Goal: Transaction & Acquisition: Purchase product/service

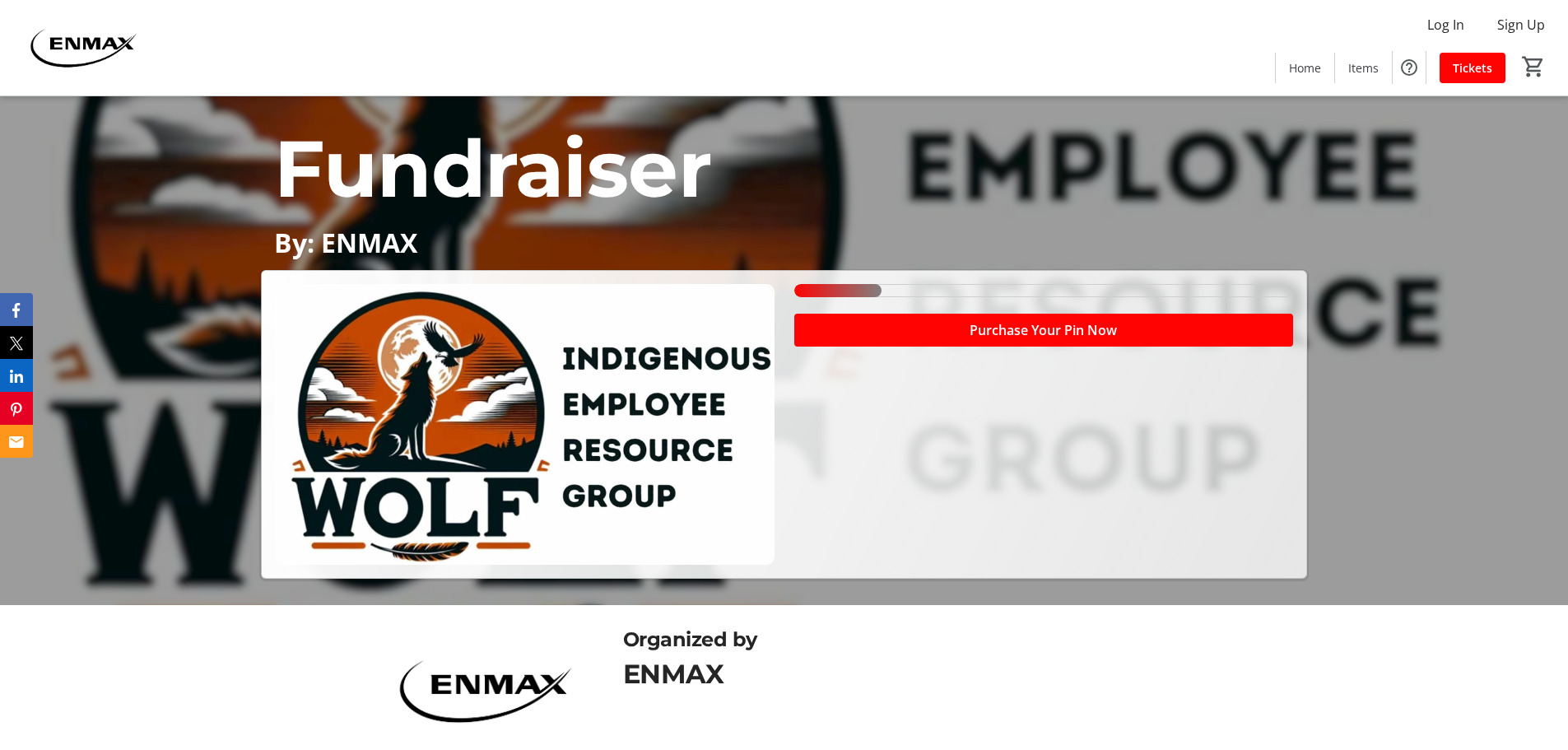
scroll to position [164, 0]
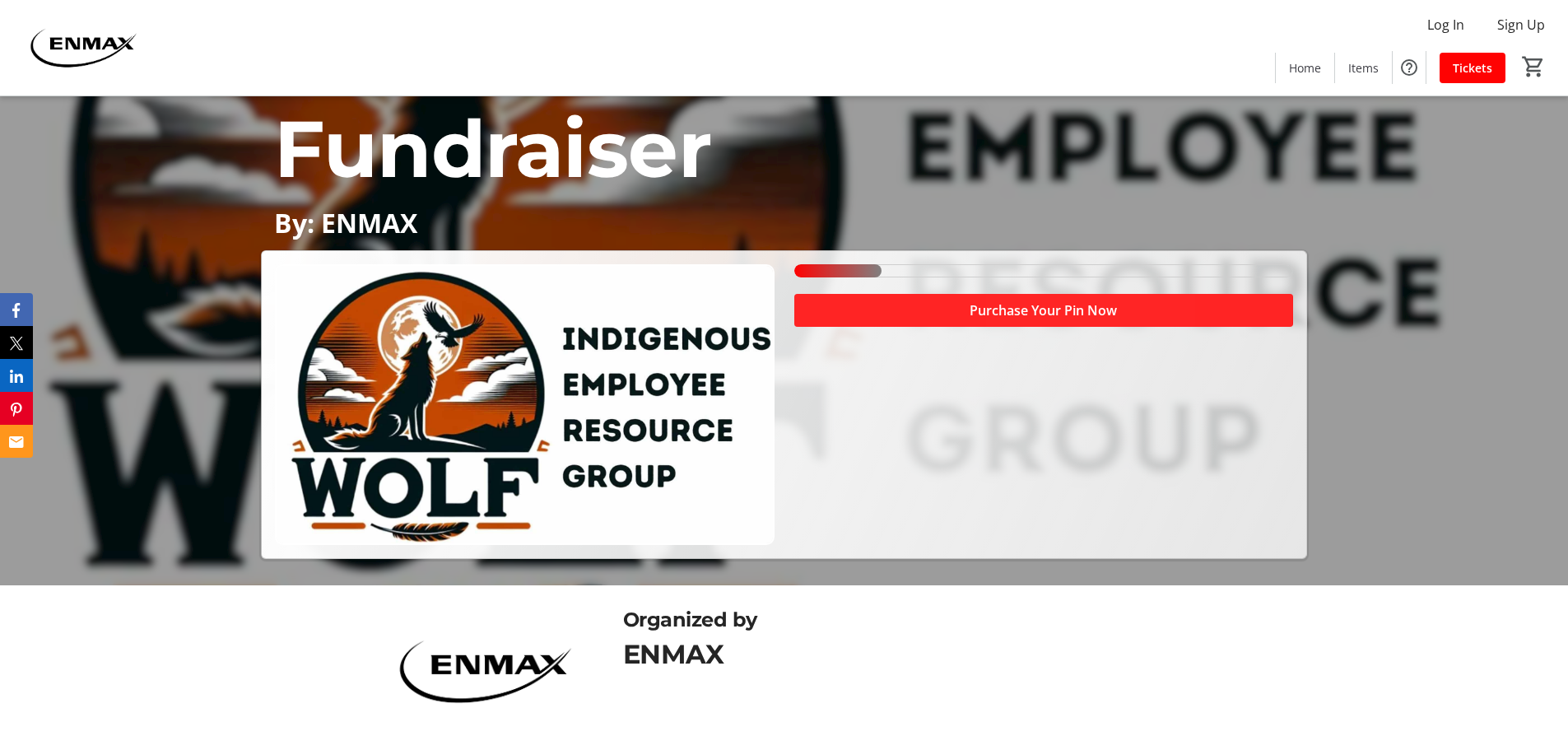
click at [1034, 308] on span "Purchase Your Pin Now" at bounding box center [1043, 310] width 147 height 19
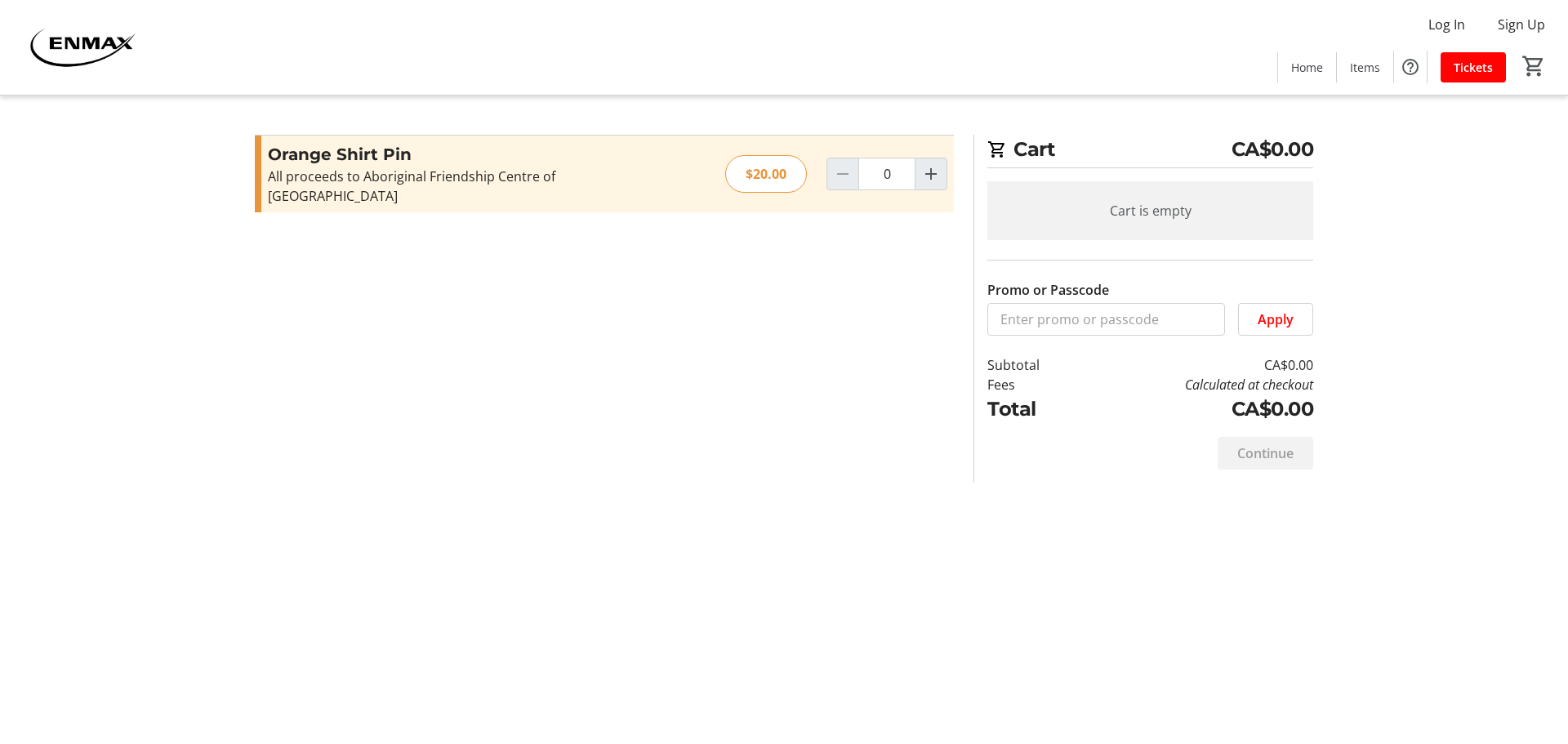
click at [765, 166] on div "$20.00" at bounding box center [766, 173] width 82 height 37
click at [928, 166] on mat-icon "Increment by one" at bounding box center [930, 173] width 19 height 19
type input "1"
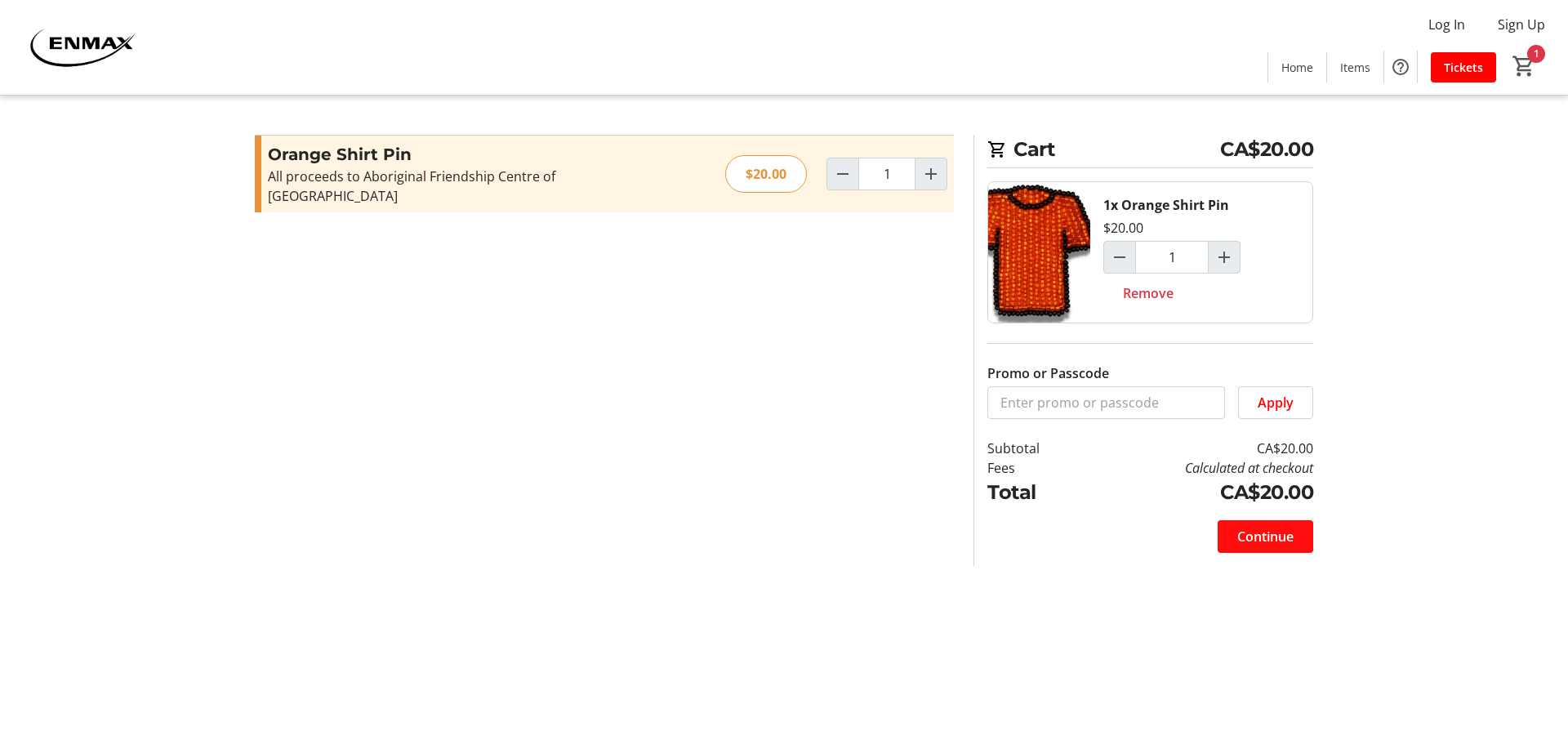
click at [1279, 538] on span "Continue" at bounding box center [1265, 537] width 57 height 19
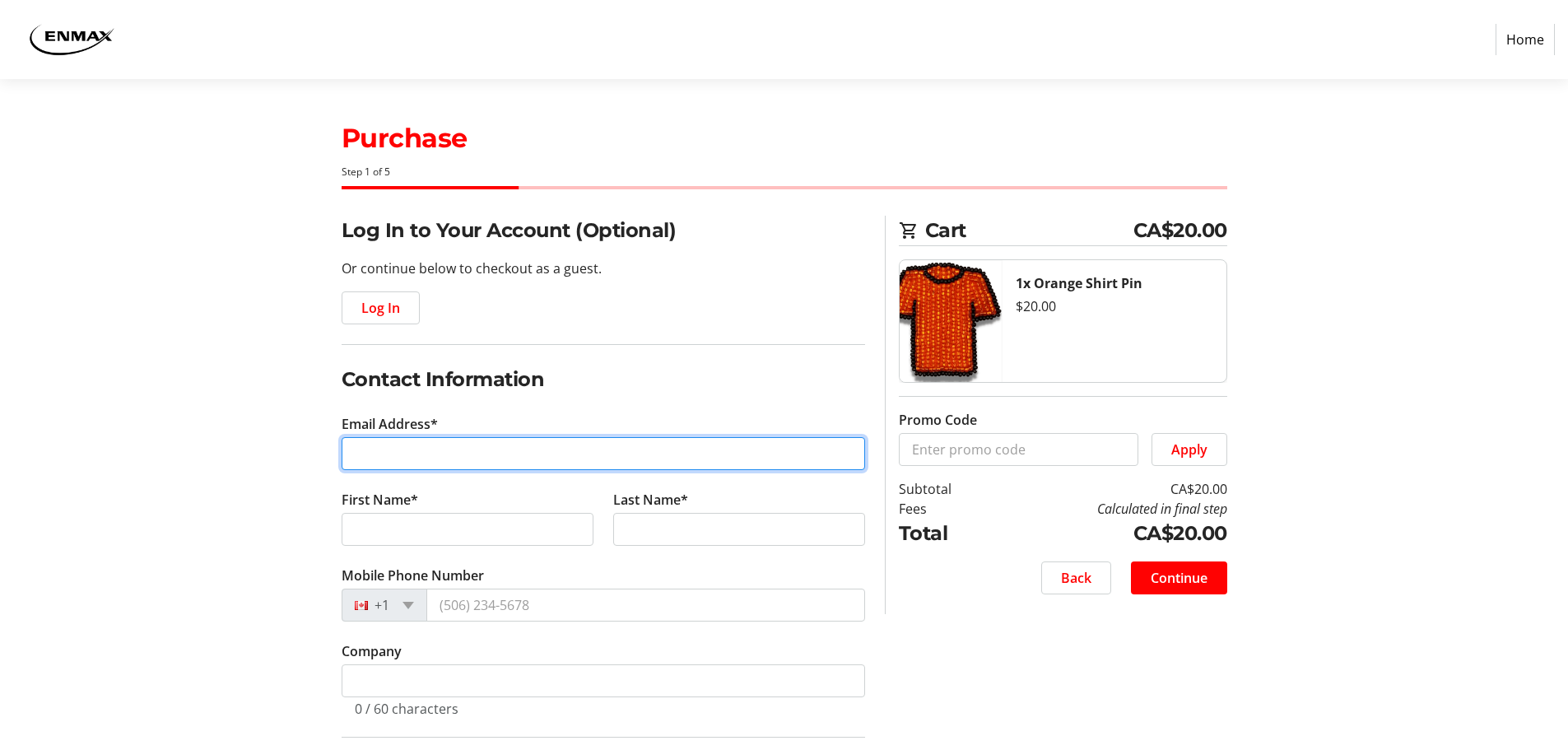
click at [438, 451] on input "Email Address*" at bounding box center [603, 453] width 523 height 32
type input "[EMAIL_ADDRESS][DOMAIN_NAME]"
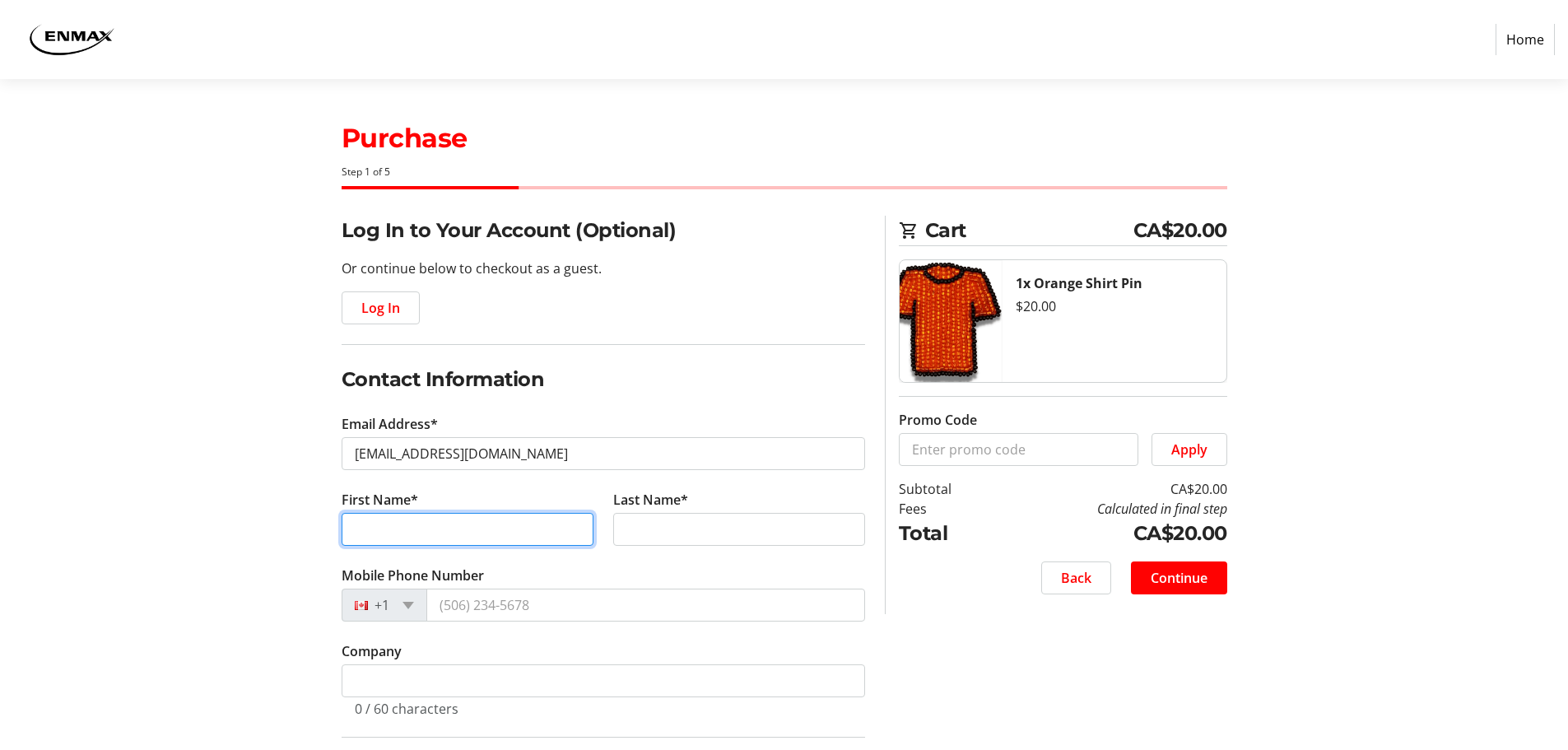
click at [485, 531] on input "First Name*" at bounding box center [467, 529] width 252 height 32
type input "[PERSON_NAME]"
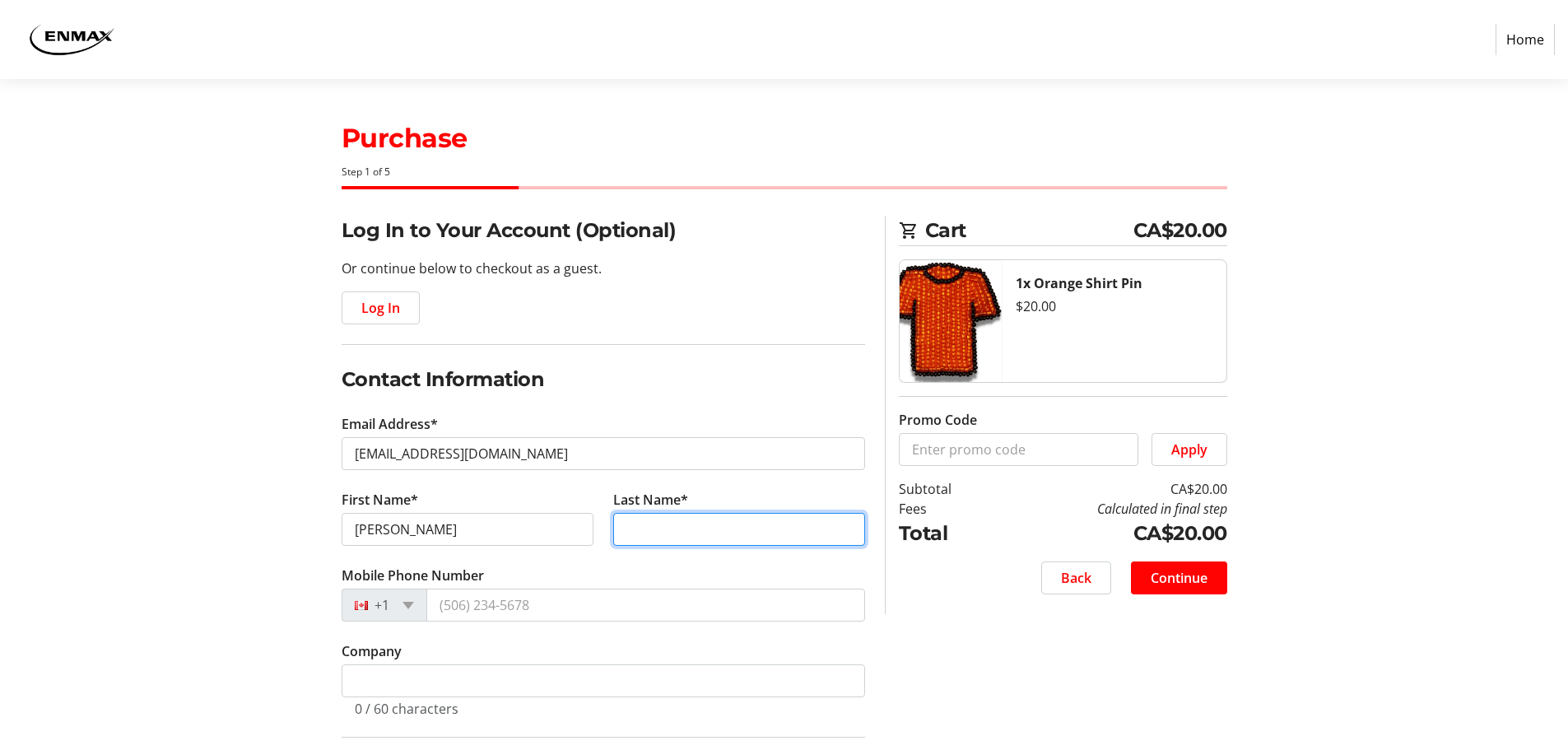
type input "[PERSON_NAME]"
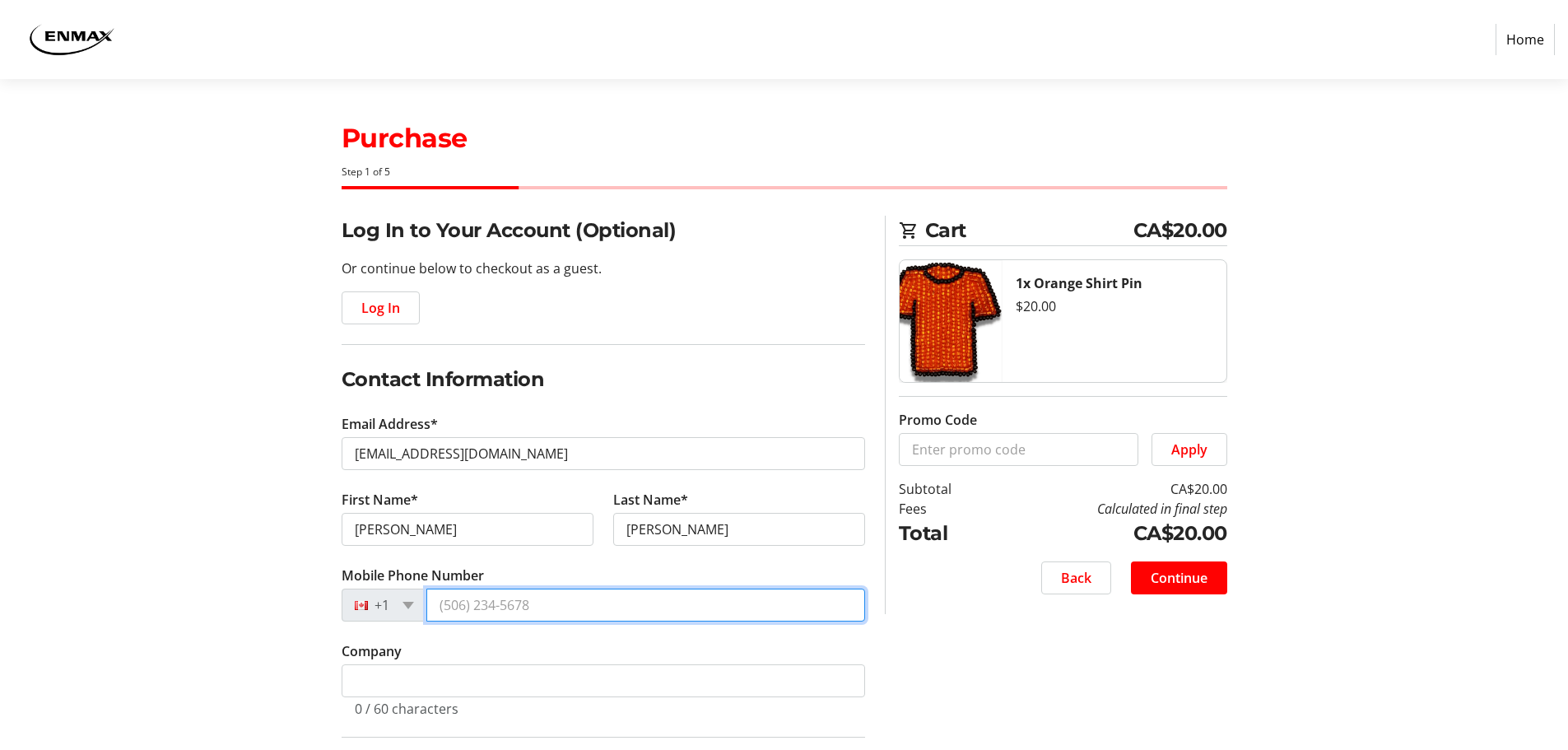
type input "[PHONE_NUMBER]"
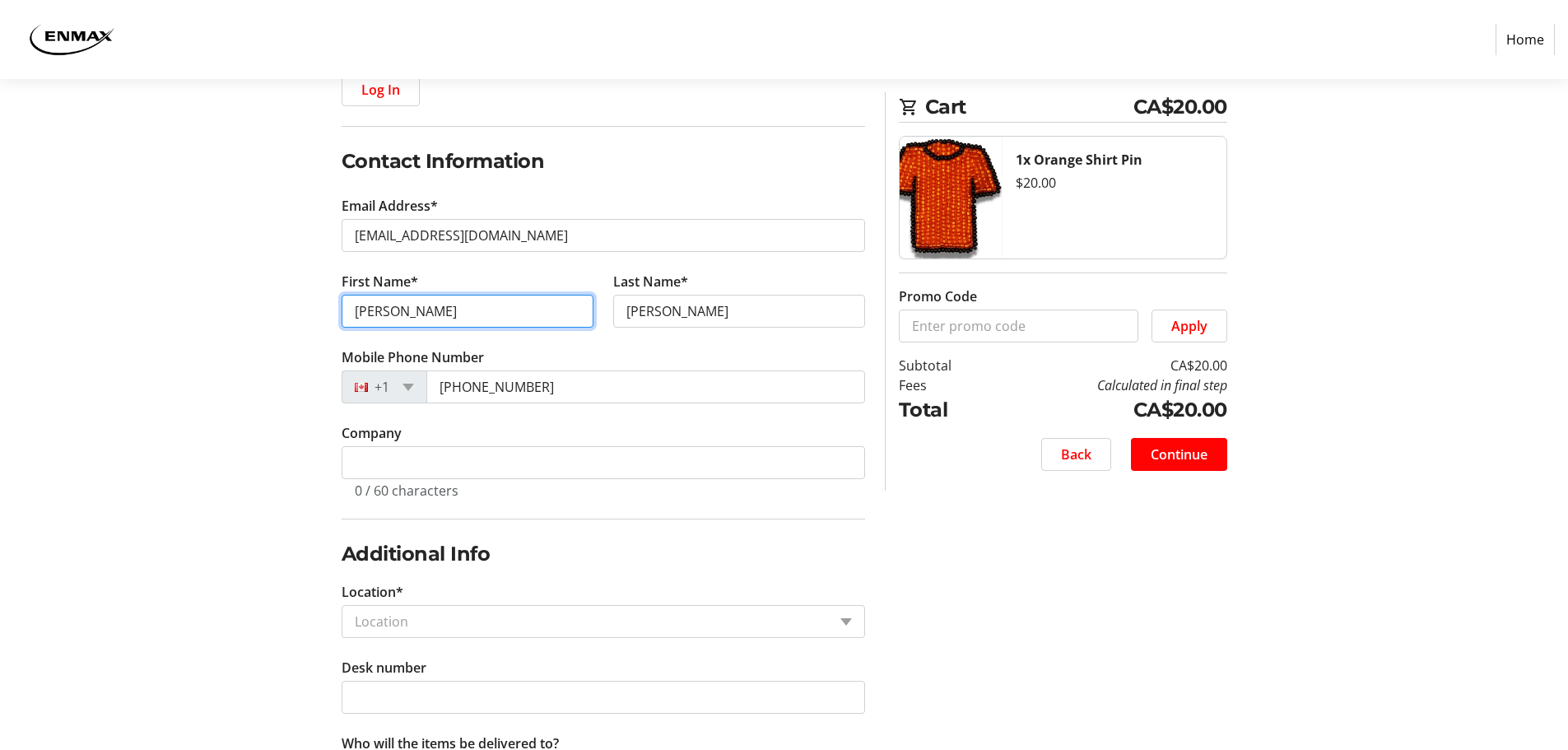
scroll to position [247, 0]
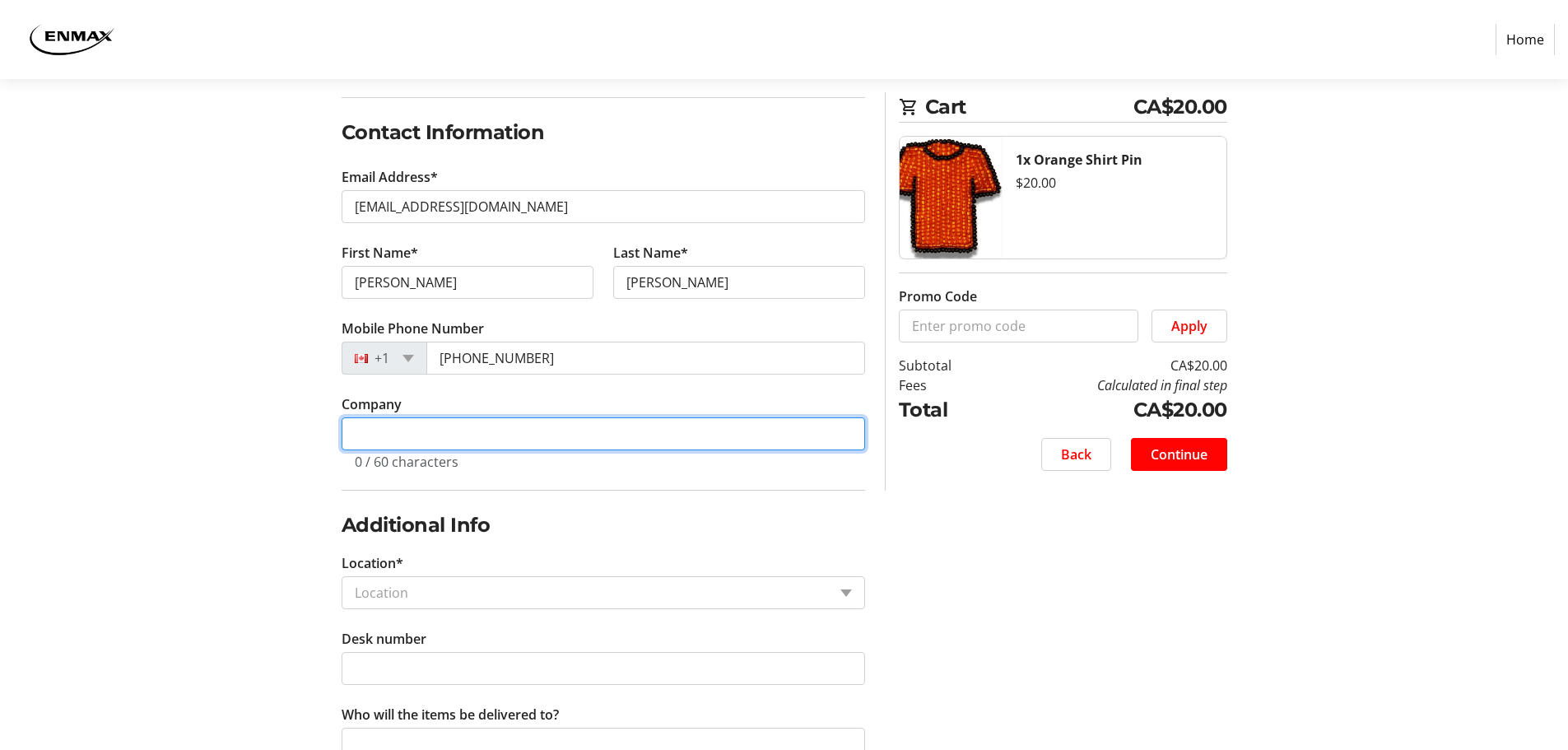
click at [485, 433] on input "Company" at bounding box center [603, 433] width 523 height 32
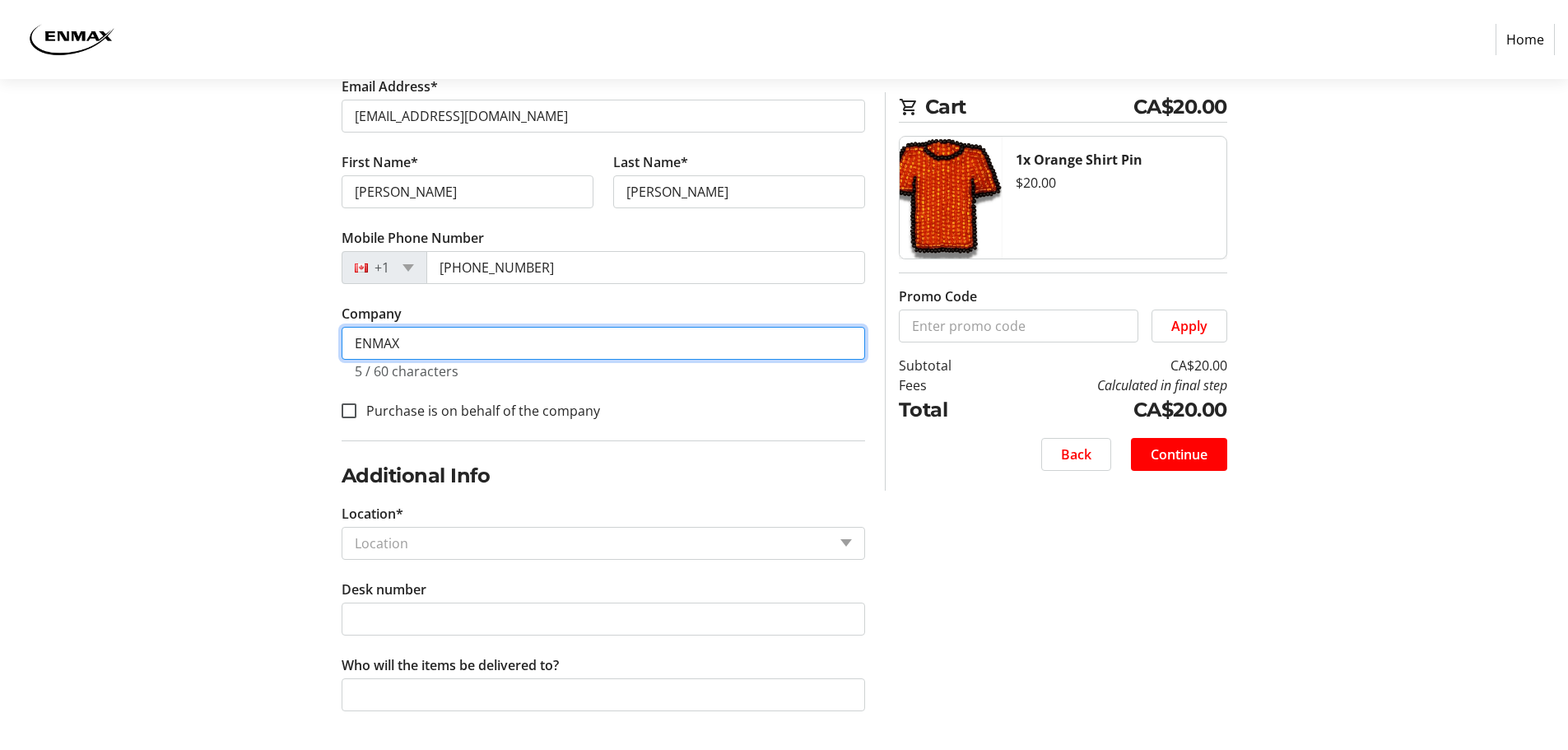
scroll to position [338, 0]
drag, startPoint x: 427, startPoint y: 343, endPoint x: 311, endPoint y: 342, distance: 116.0
click at [311, 342] on div "Log In to Your Account (Optional) Or continue below to checkout as a guest. Log…" at bounding box center [784, 314] width 1086 height 873
type input "ENMAX"
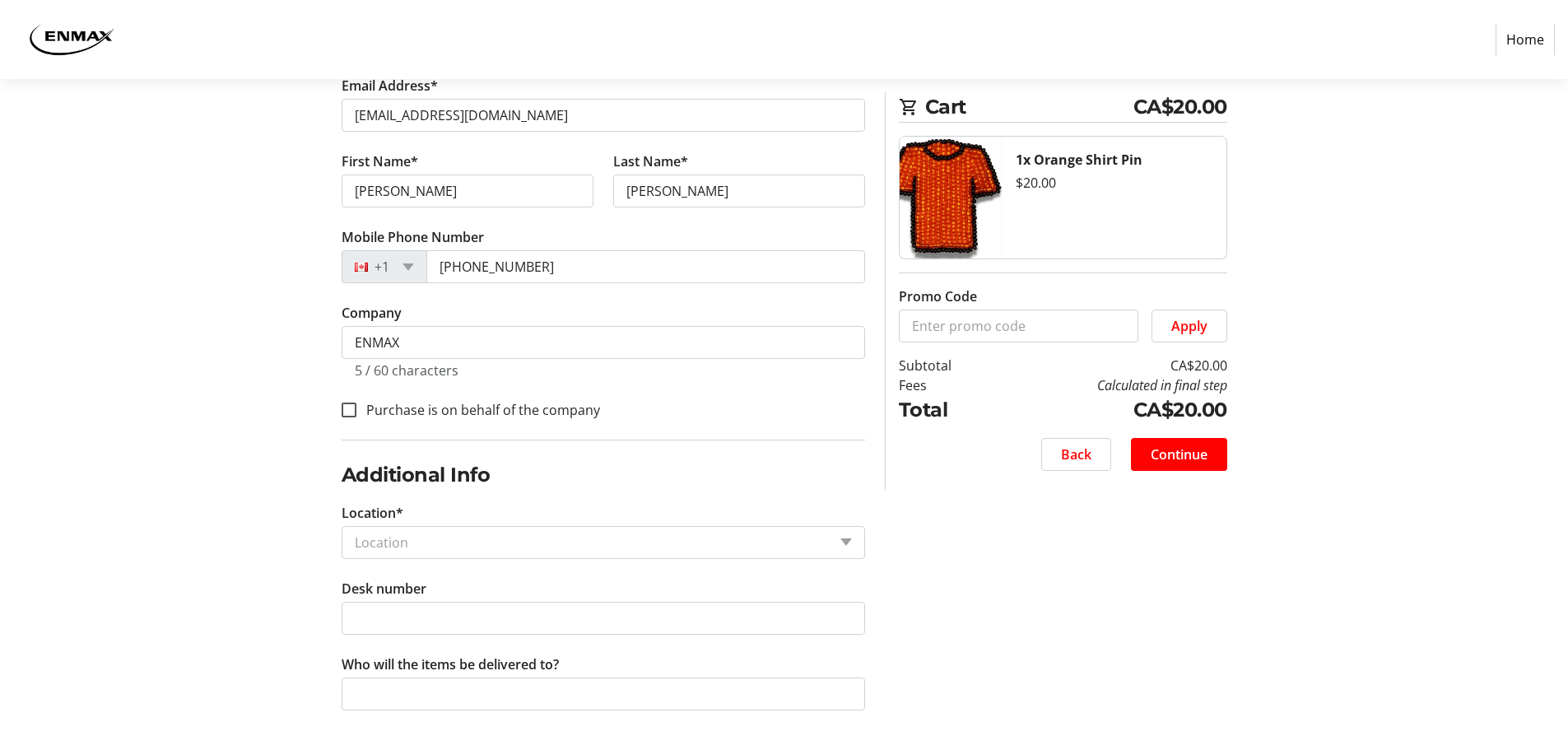
click at [421, 544] on input "Location*" at bounding box center [591, 542] width 472 height 19
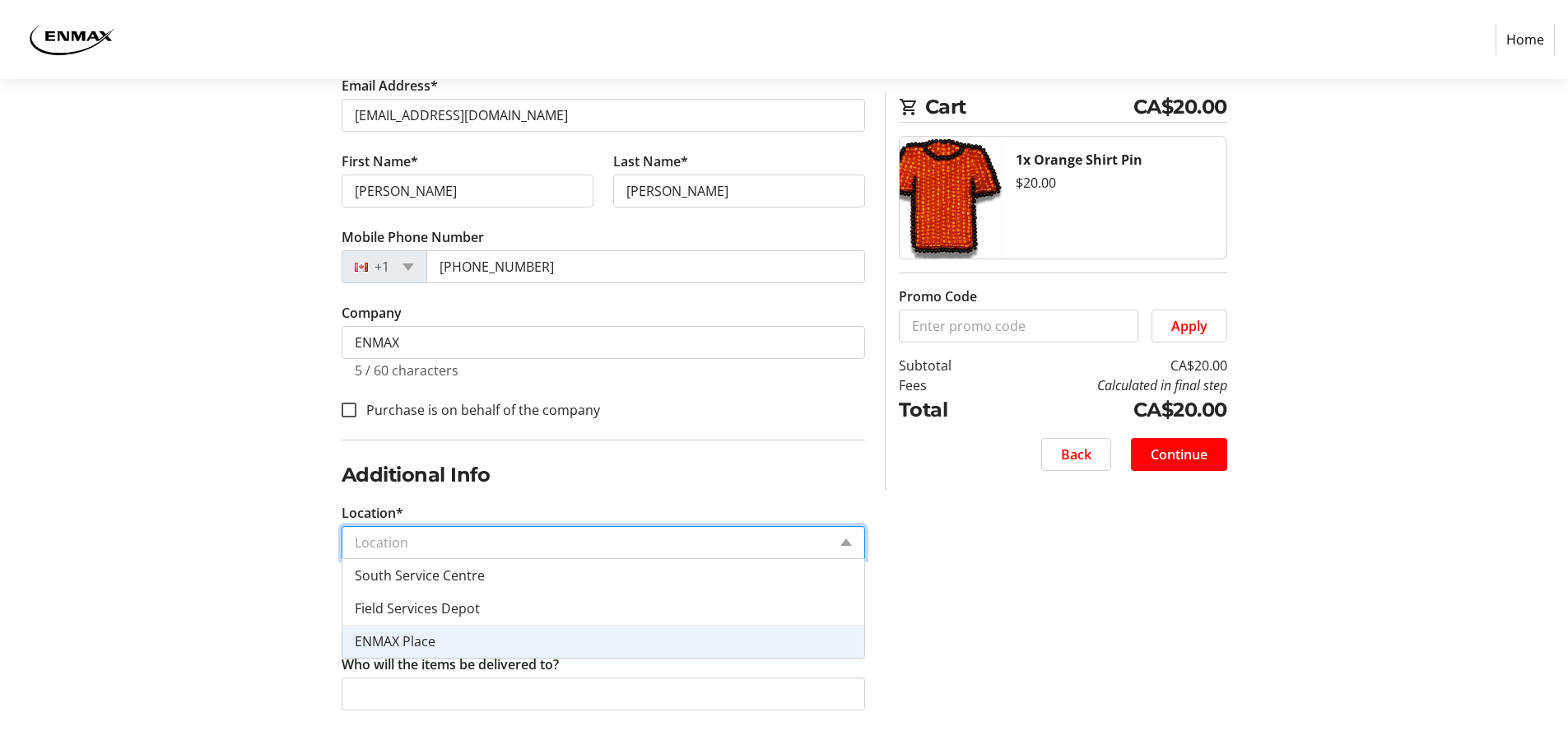
click at [441, 639] on div "ENMAX Place" at bounding box center [603, 640] width 521 height 32
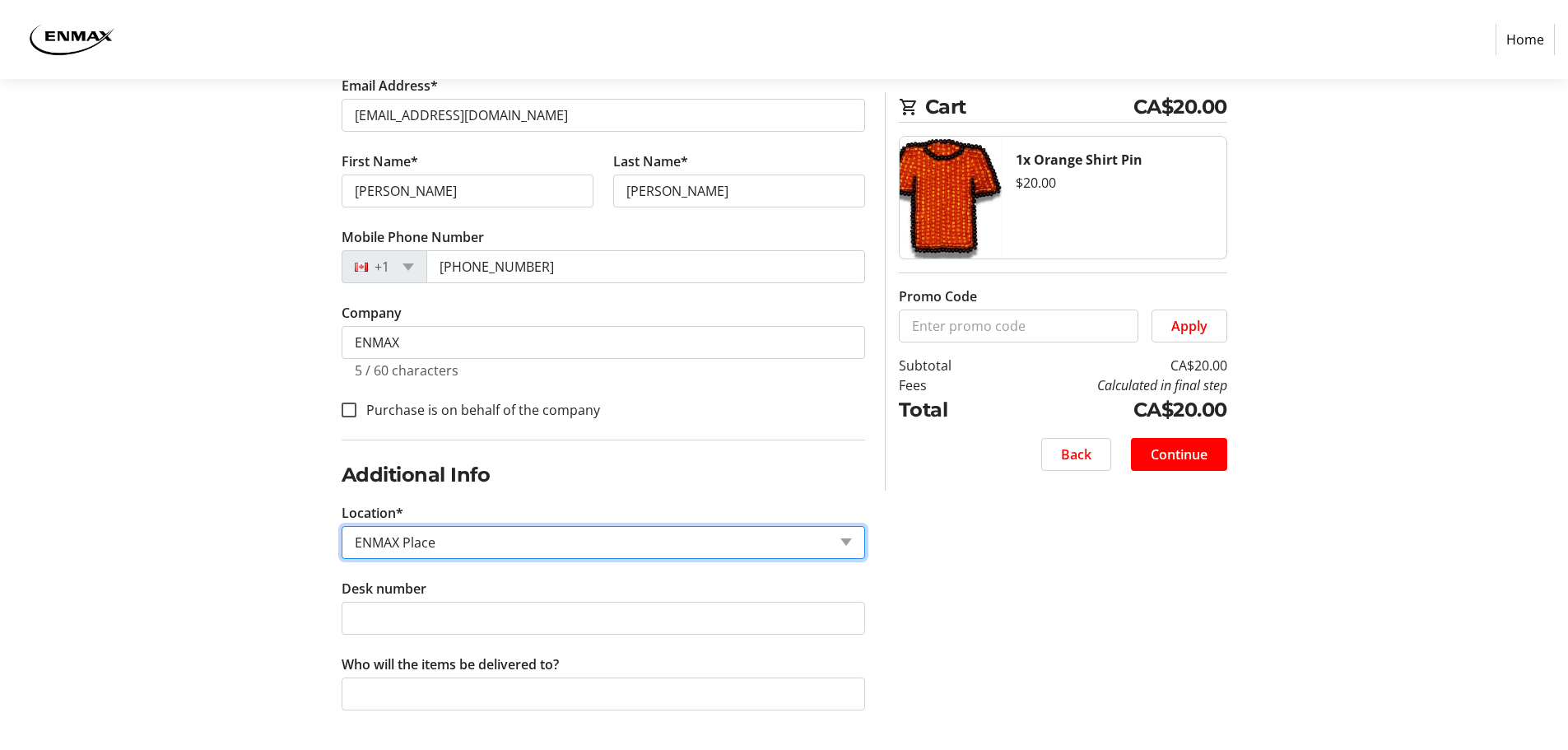
click at [270, 600] on div "Log In to Your Account (Optional) Or continue below to checkout as a guest. Log…" at bounding box center [784, 314] width 1086 height 873
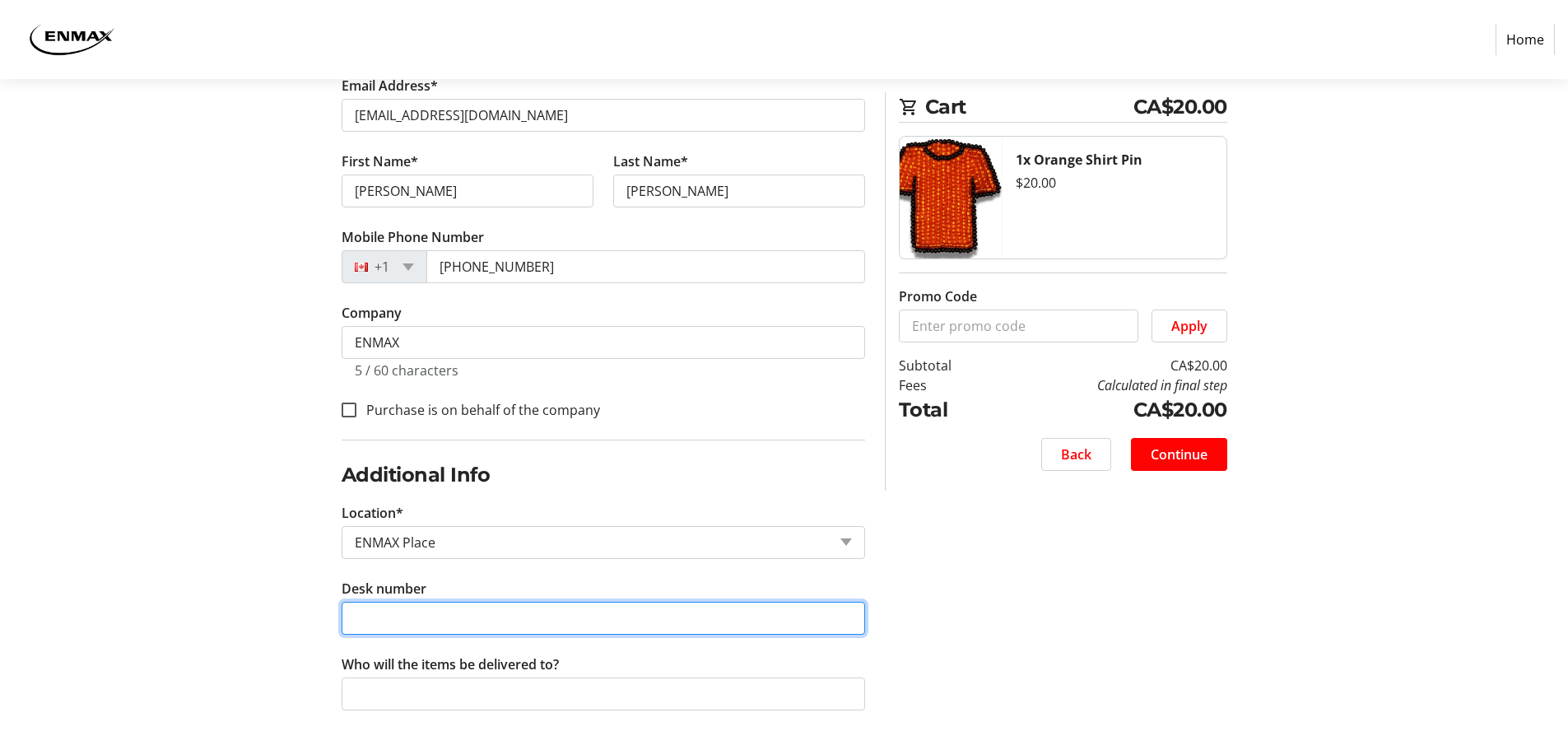
click at [383, 618] on input "Desk number" at bounding box center [603, 617] width 523 height 32
type input "2726F"
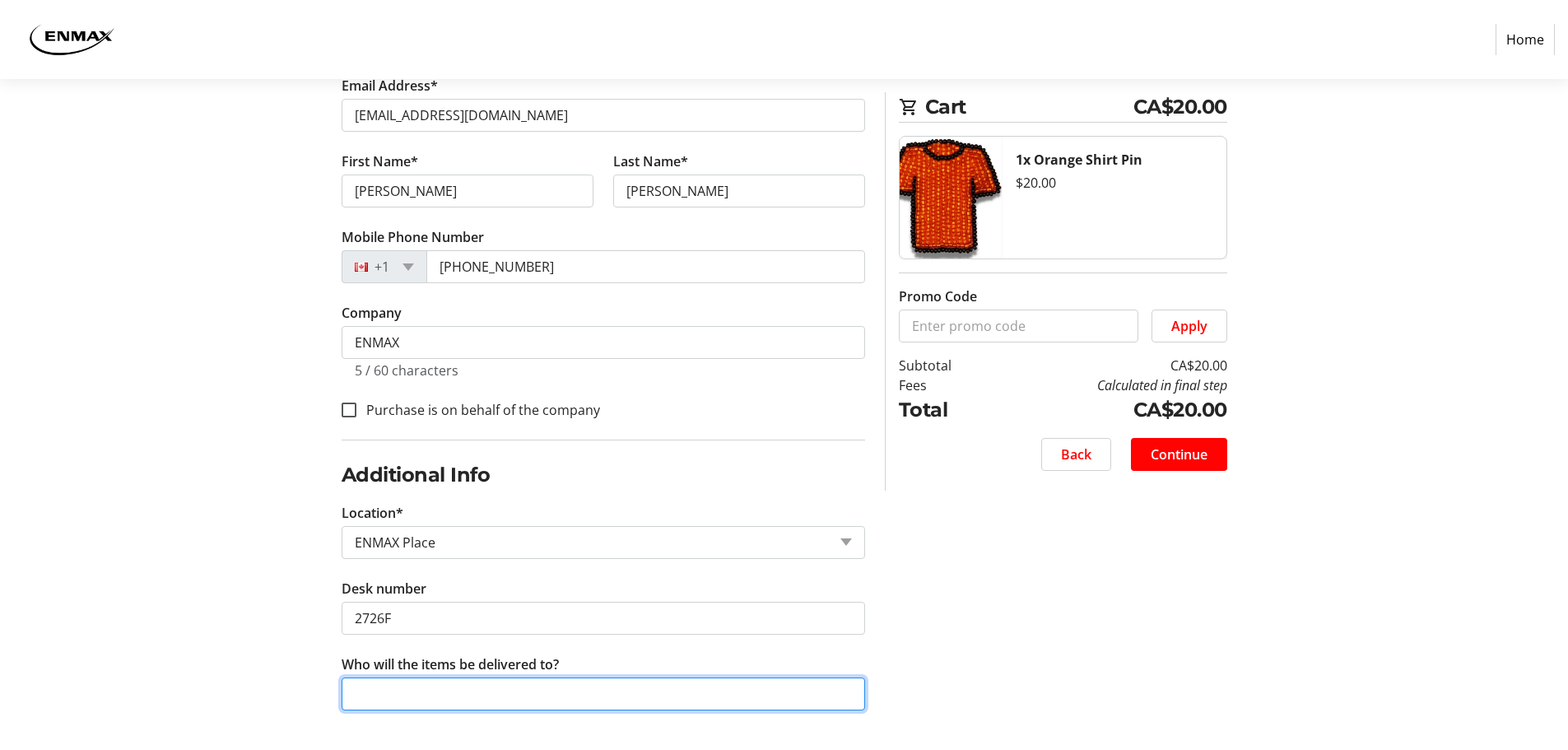
click at [513, 696] on input "Who will the items be delivered to?" at bounding box center [603, 693] width 523 height 32
type input "[PERSON_NAME]"
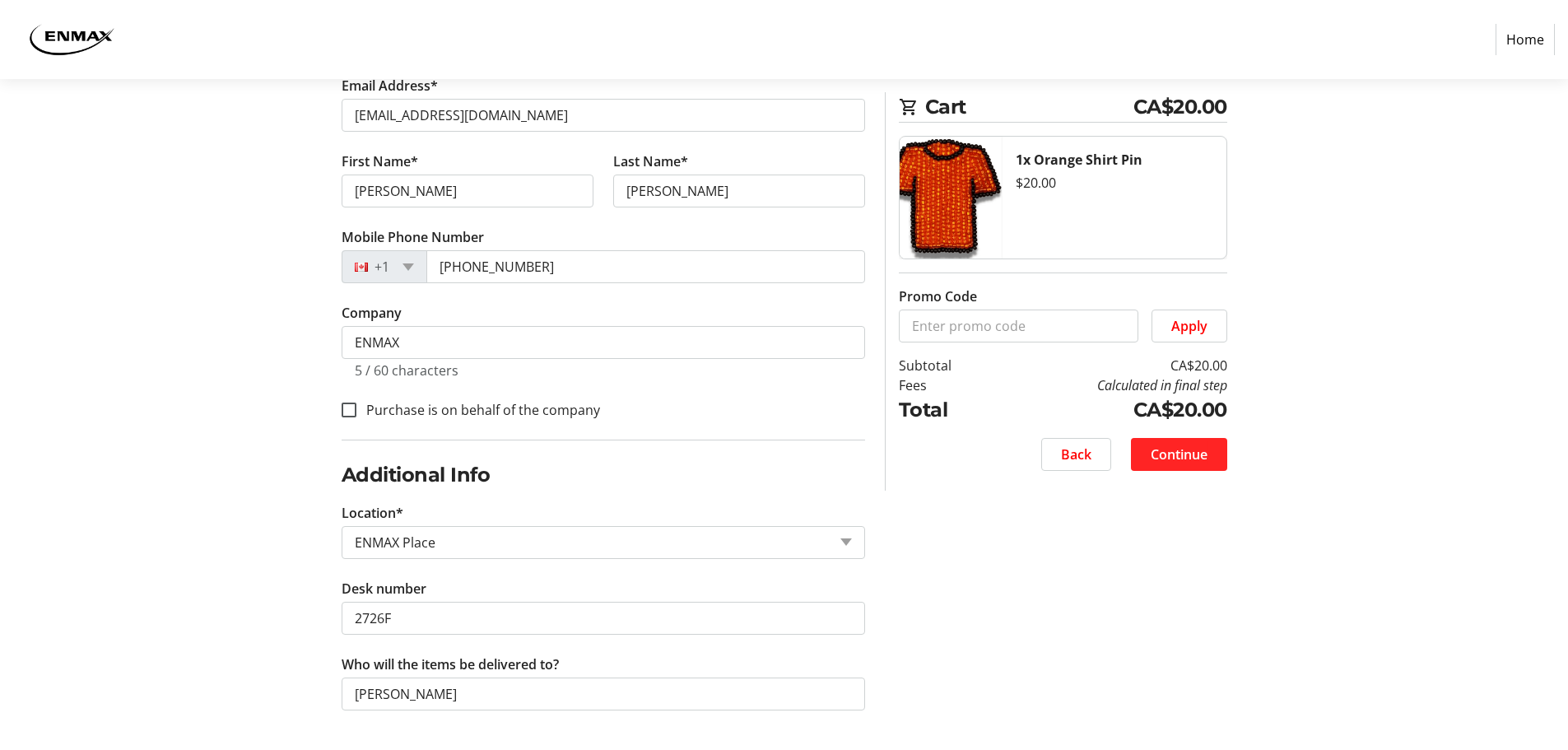
click at [1191, 463] on span "Continue" at bounding box center [1178, 454] width 57 height 19
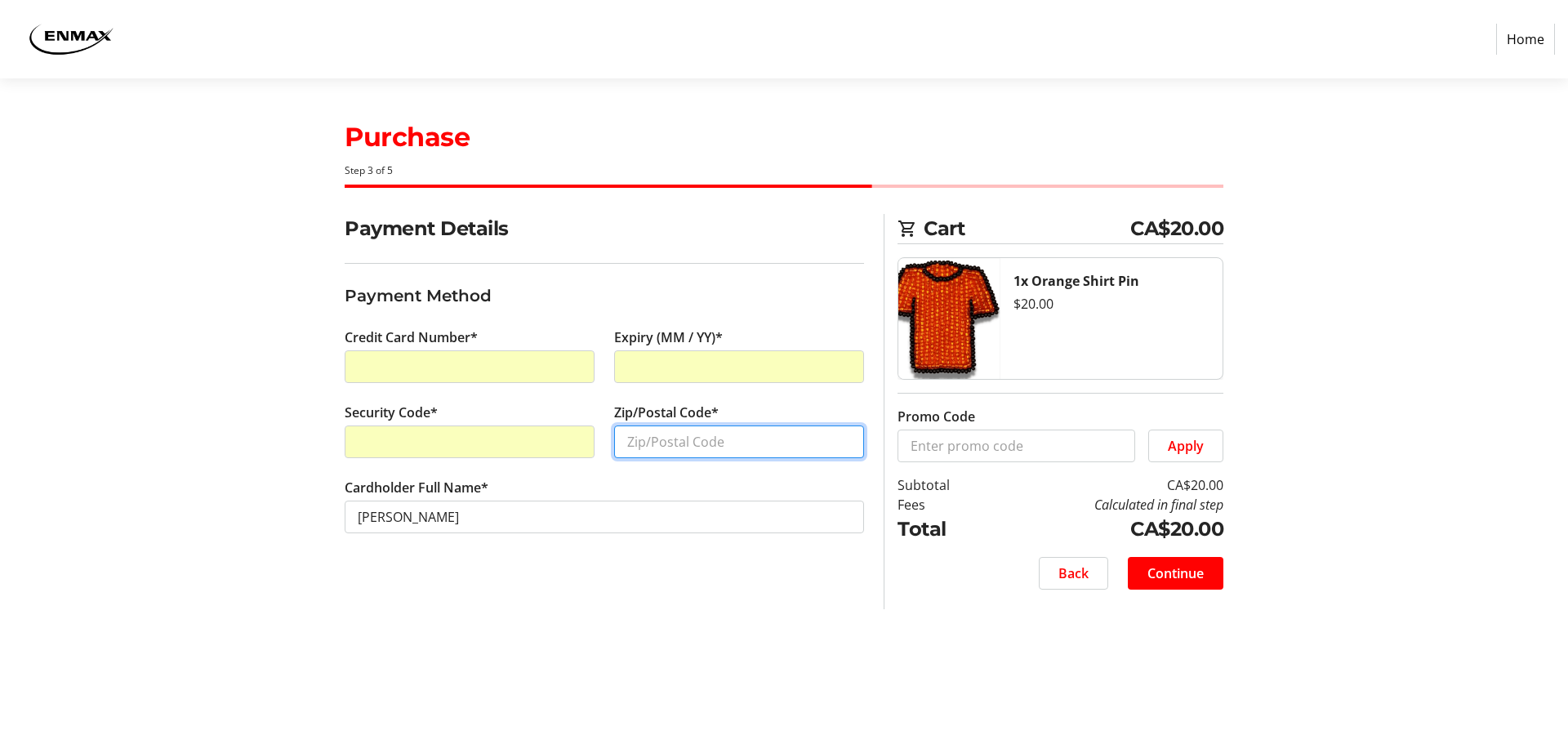
click at [698, 445] on input "Zip/Postal Code*" at bounding box center [739, 441] width 250 height 32
type input "T3H4P9"
click at [729, 599] on div "Payment Details Payment Method Credit Card Number* Expiry (MM / YY)* Security C…" at bounding box center [604, 412] width 539 height 396
click at [1191, 572] on span "Continue" at bounding box center [1175, 573] width 57 height 19
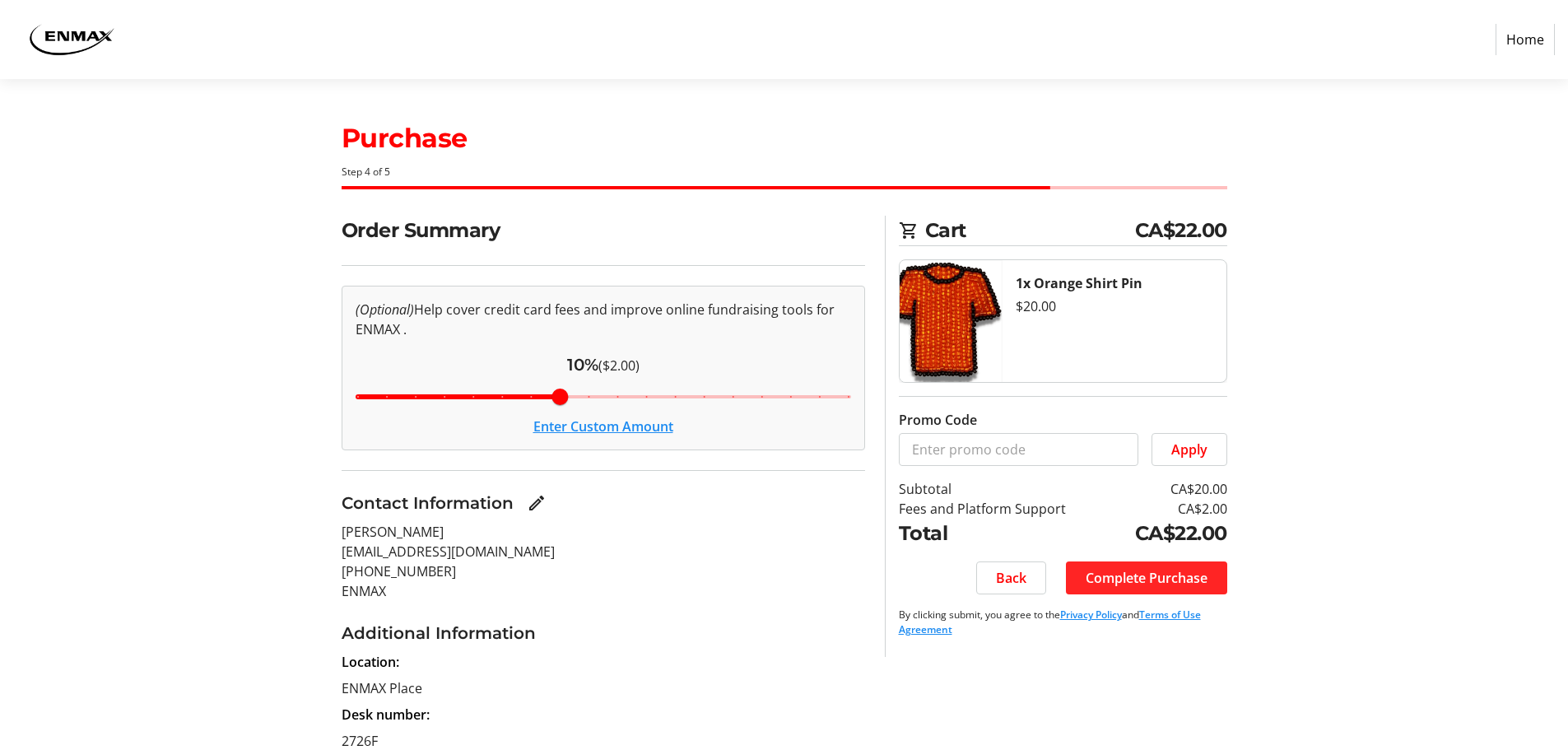
click at [1158, 580] on span "Complete Purchase" at bounding box center [1146, 578] width 122 height 19
